Goal: Navigation & Orientation: Find specific page/section

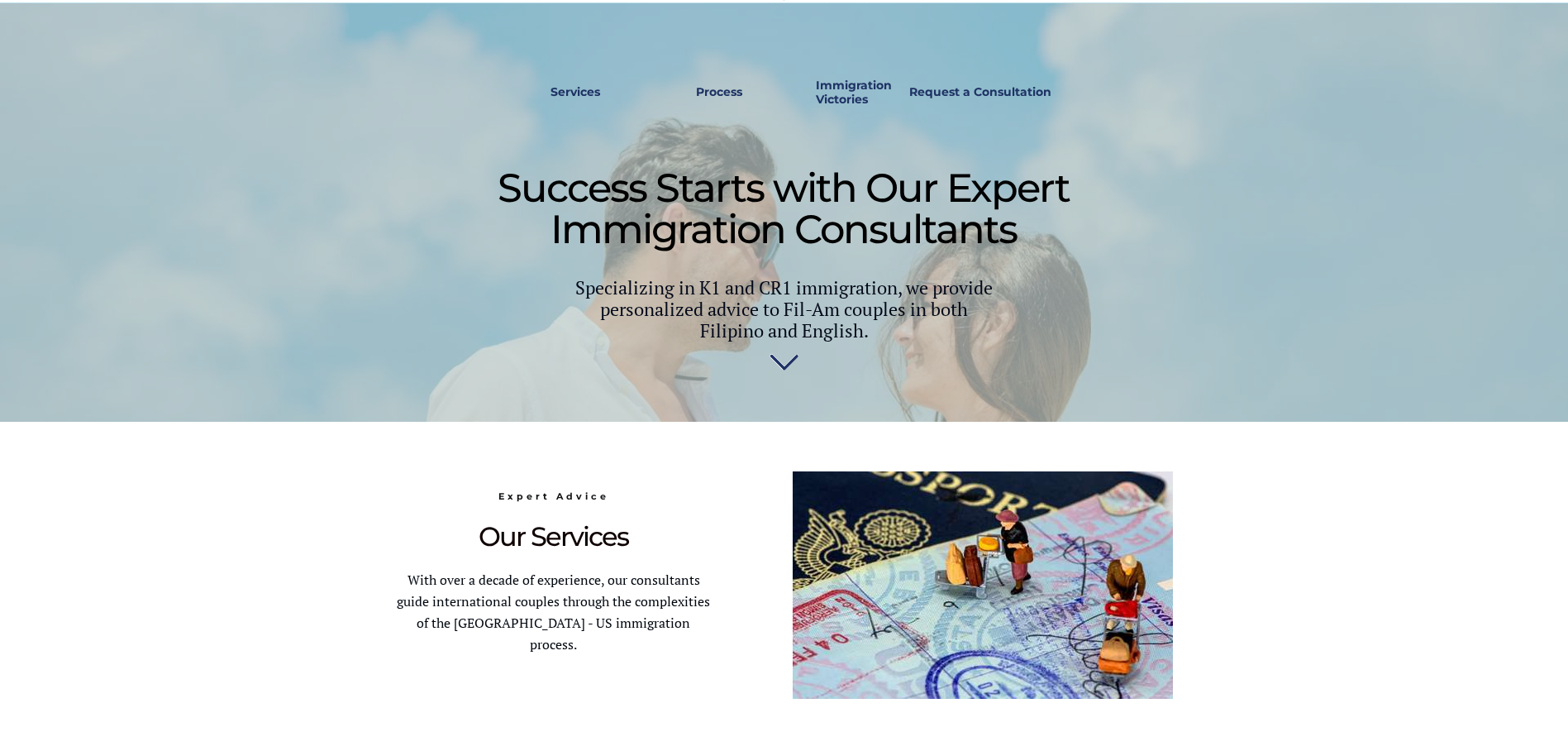
scroll to position [496, 0]
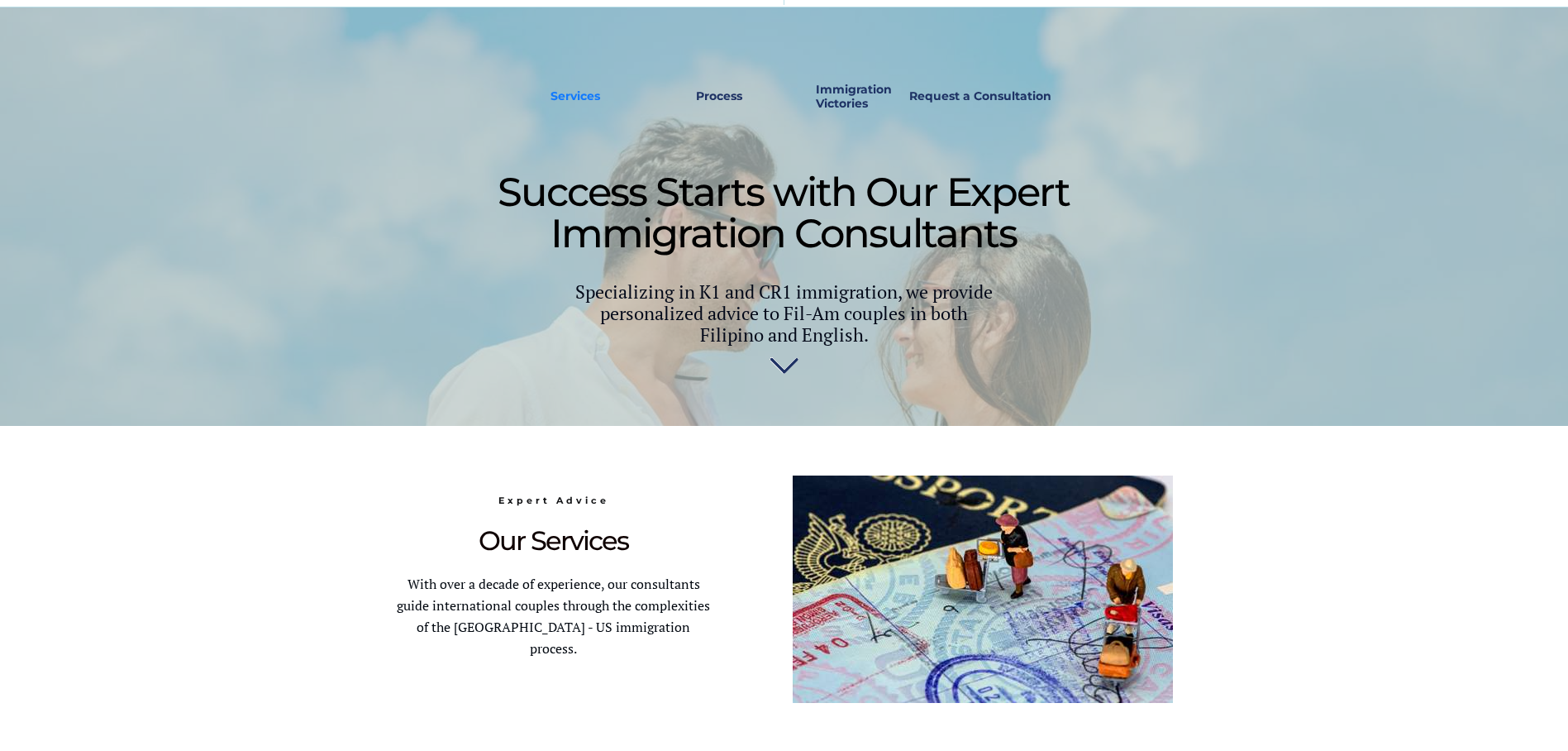
click at [583, 91] on strong "Services" at bounding box center [575, 96] width 50 height 15
